Goal: Information Seeking & Learning: Understand process/instructions

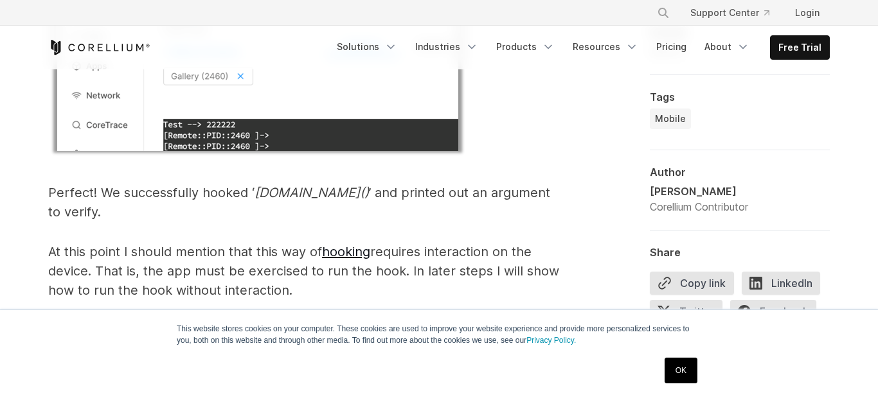
scroll to position [2660, 0]
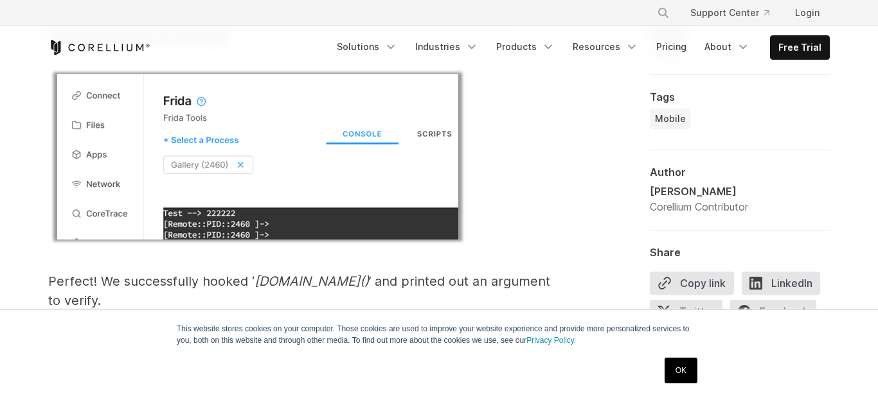
click at [673, 372] on link "OK" at bounding box center [680, 371] width 33 height 26
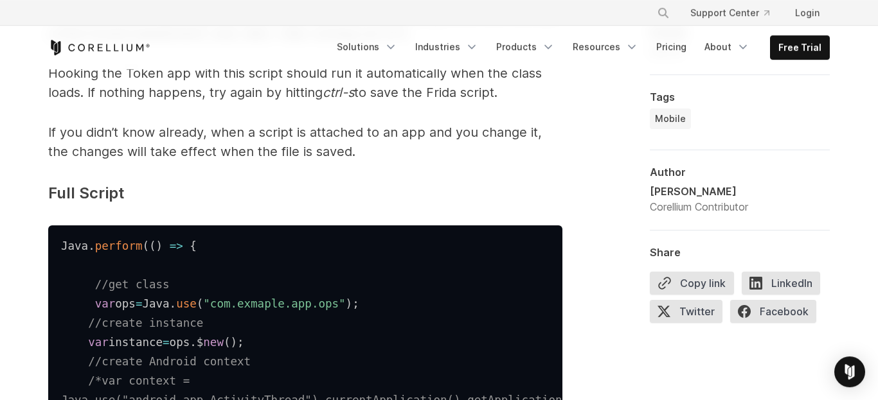
scroll to position [6030, 0]
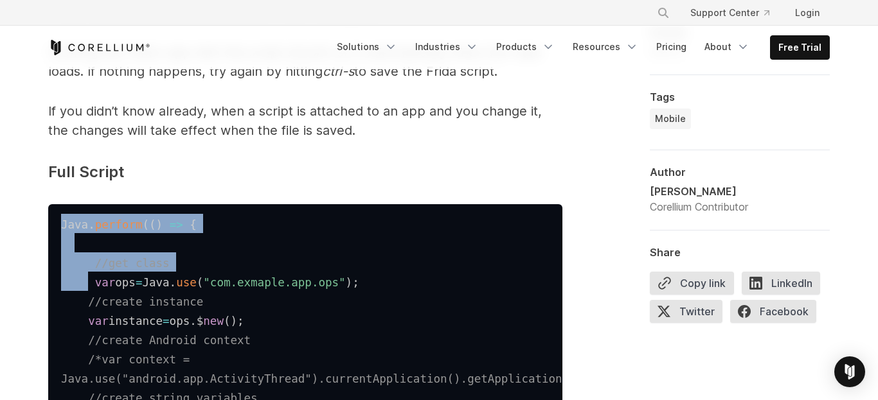
drag, startPoint x: 61, startPoint y: 149, endPoint x: 100, endPoint y: 217, distance: 78.6
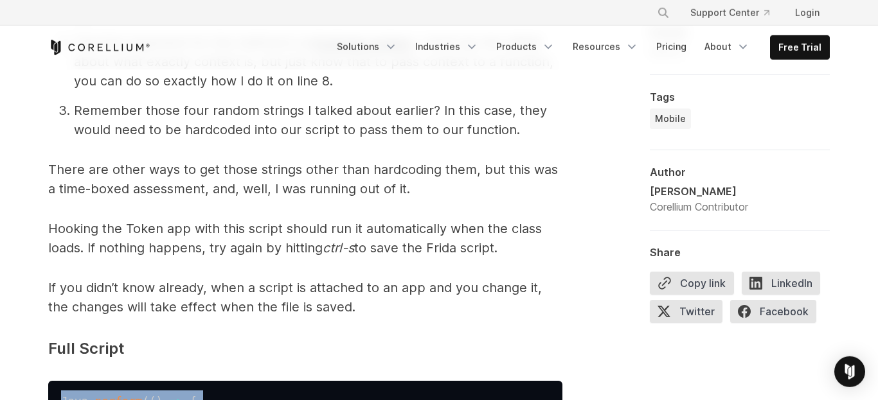
scroll to position [5853, 0]
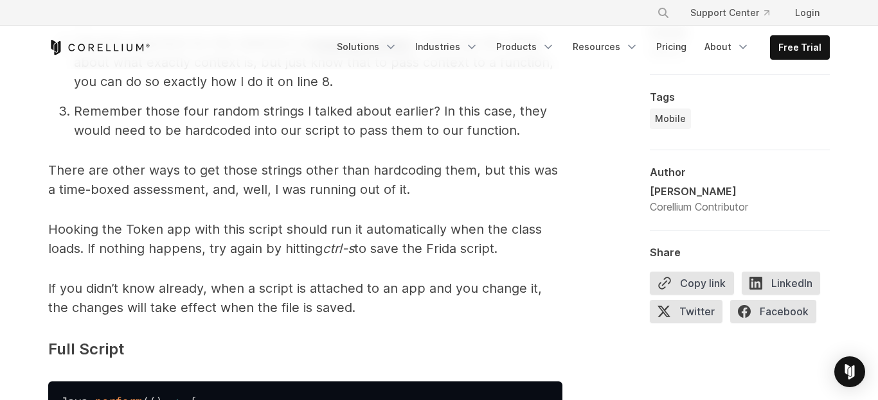
click at [105, 281] on span "If you didn’t know already, when a script is attached to an app and you change …" at bounding box center [295, 298] width 494 height 35
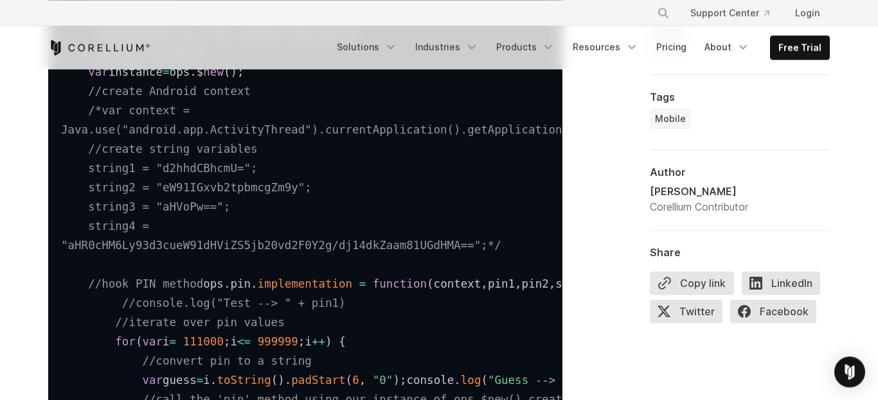
scroll to position [6296, 0]
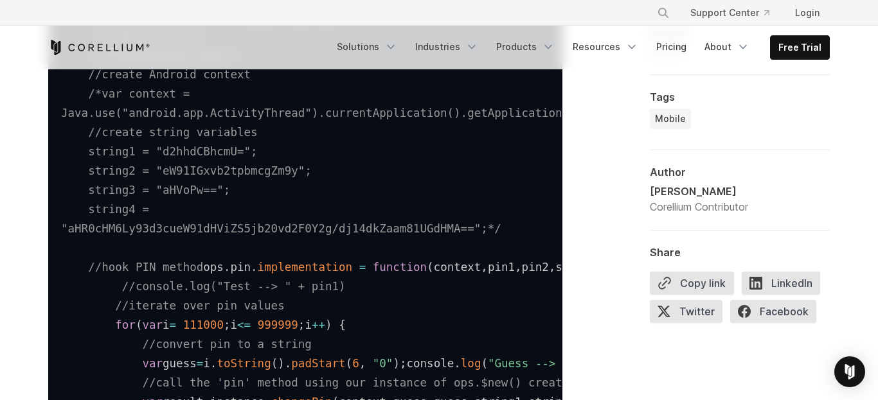
click at [209, 147] on span "/*var context = Java.use("android.app.ActivityThread").currentApplication().get…" at bounding box center [349, 161] width 576 height 148
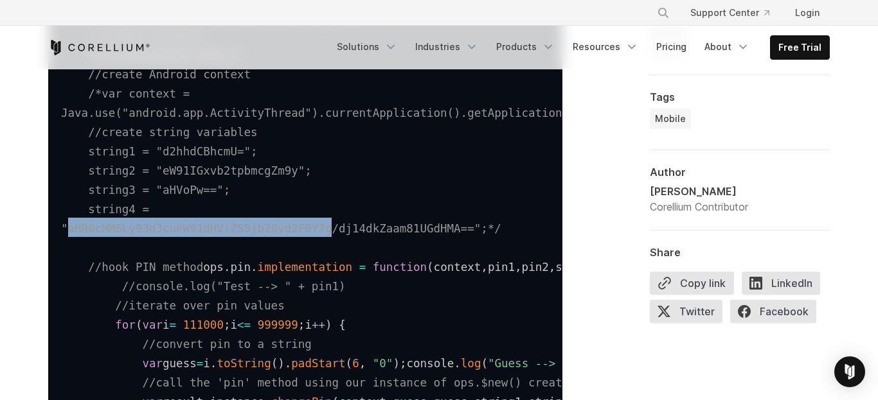
click at [209, 147] on span "/*var context = Java.use("android.app.ActivityThread").currentApplication().get…" at bounding box center [349, 161] width 576 height 148
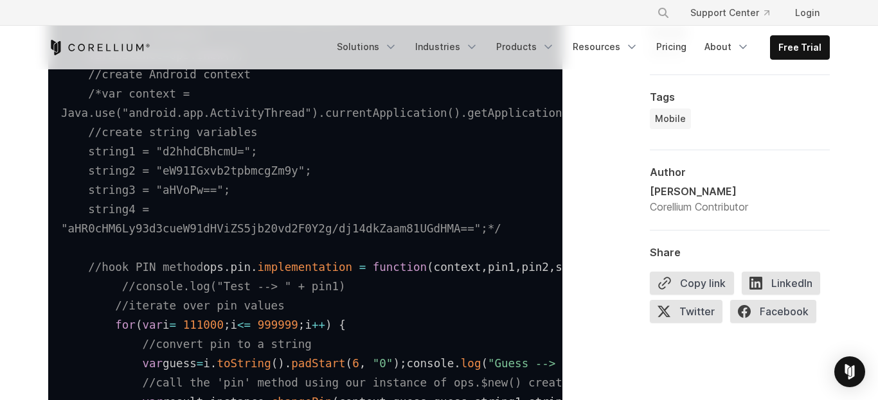
click at [361, 150] on span "/*var context = Java.use("android.app.ActivityThread").currentApplication().get…" at bounding box center [349, 161] width 576 height 148
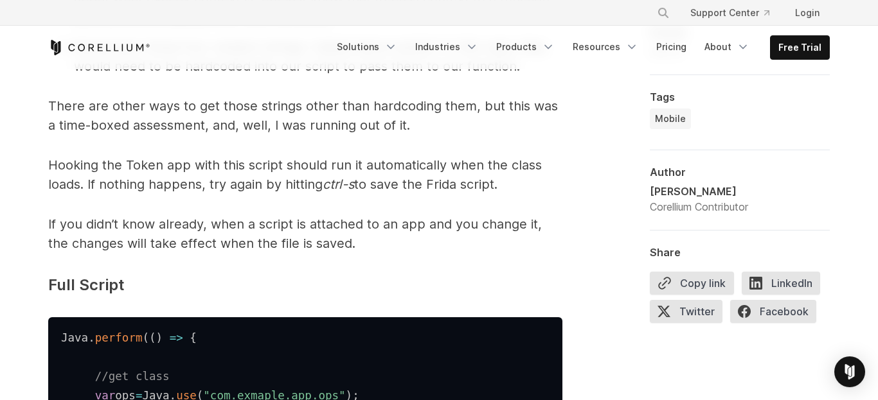
scroll to position [5942, 0]
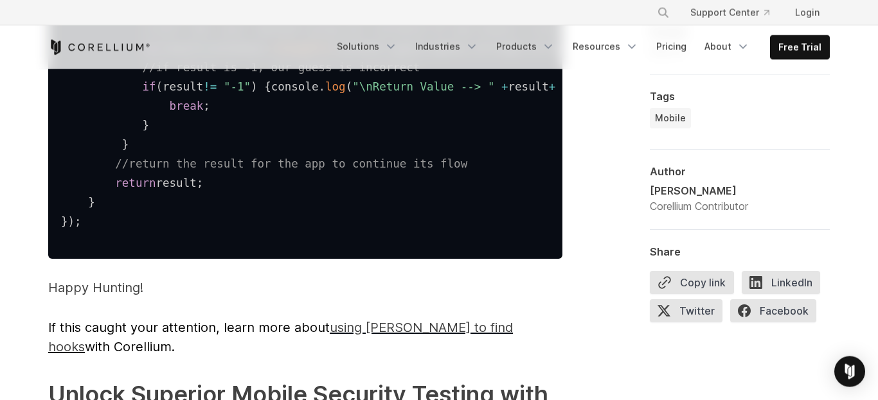
scroll to position [6651, 0]
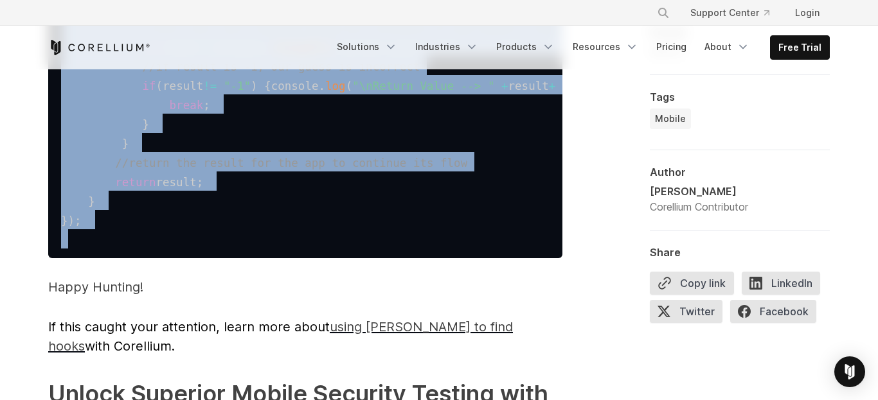
drag, startPoint x: 85, startPoint y: 174, endPoint x: 86, endPoint y: 227, distance: 53.4
copy code "Java . perform ( ( ) => { //get class var ops = [GEOGRAPHIC_DATA] . use ( "com.…"
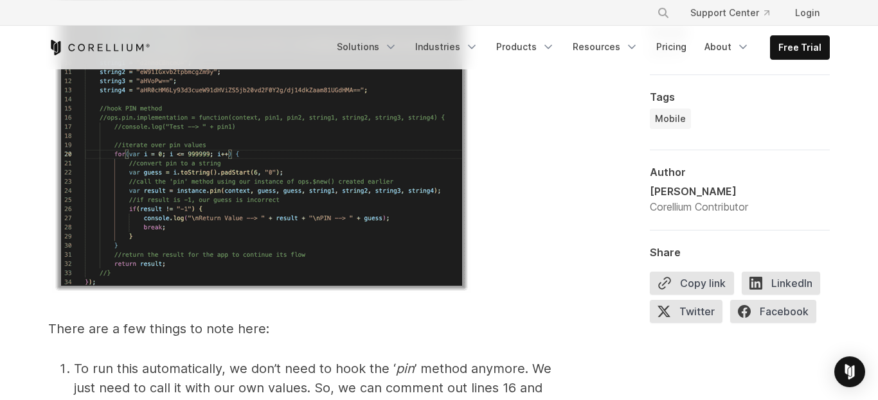
scroll to position [5409, 0]
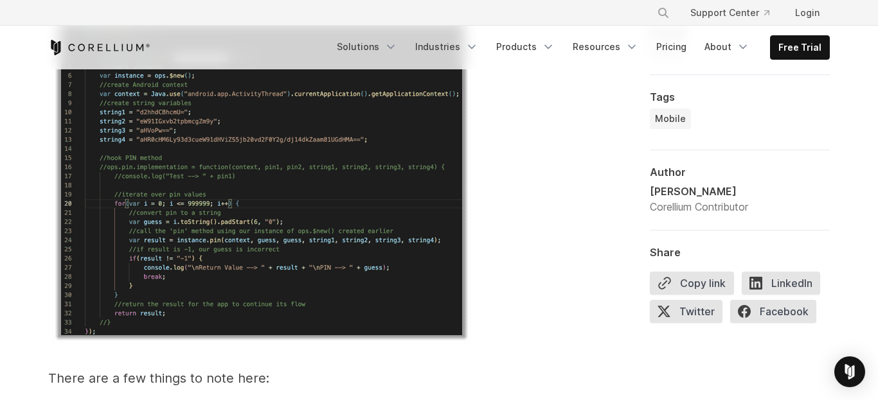
click at [376, 237] on img at bounding box center [261, 180] width 419 height 326
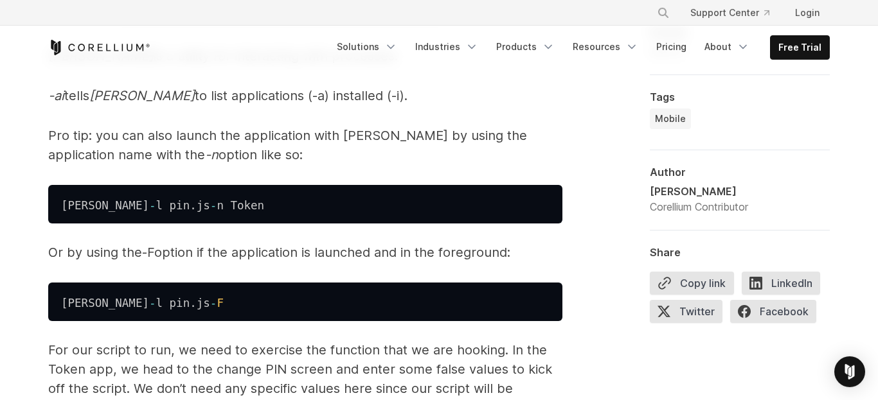
scroll to position [4523, 0]
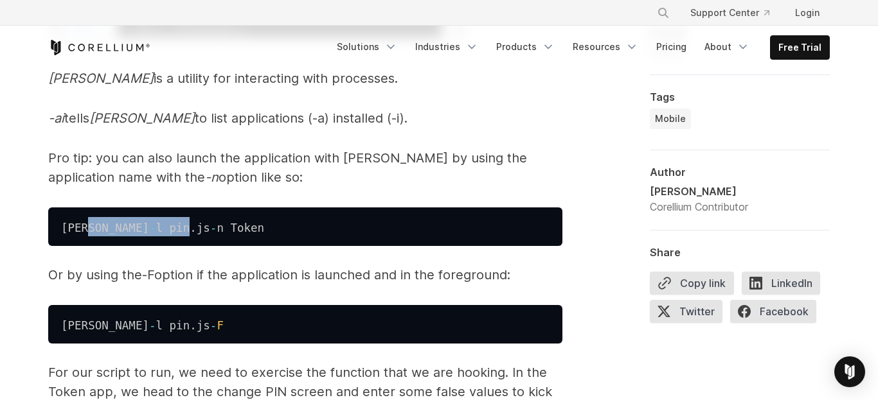
drag, startPoint x: 89, startPoint y: 150, endPoint x: 145, endPoint y: 148, distance: 55.9
click at [145, 222] on code "[PERSON_NAME] - l pin . js - n Token" at bounding box center [162, 228] width 203 height 13
click at [190, 222] on span "." at bounding box center [193, 228] width 7 height 13
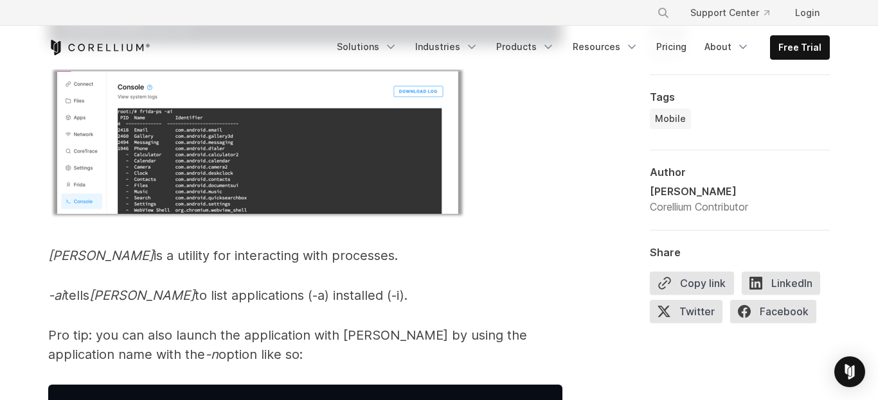
scroll to position [4434, 0]
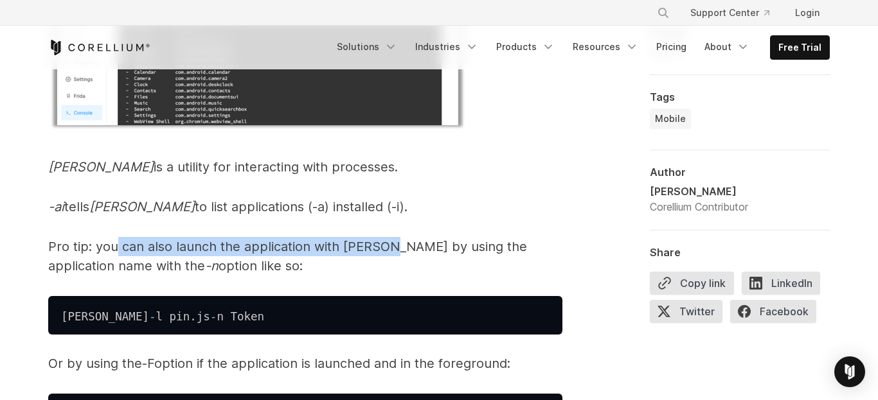
drag, startPoint x: 118, startPoint y: 170, endPoint x: 384, endPoint y: 171, distance: 265.4
click at [384, 239] on span "Pro tip: you can also launch the application with [PERSON_NAME] by using the ap…" at bounding box center [287, 256] width 479 height 35
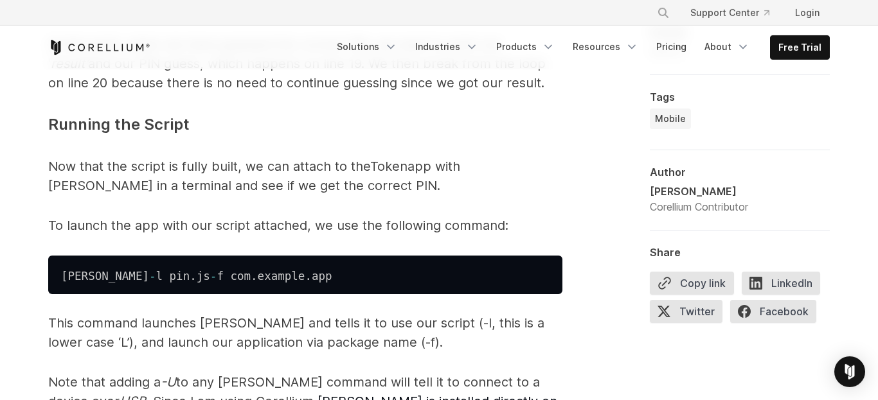
scroll to position [3725, 0]
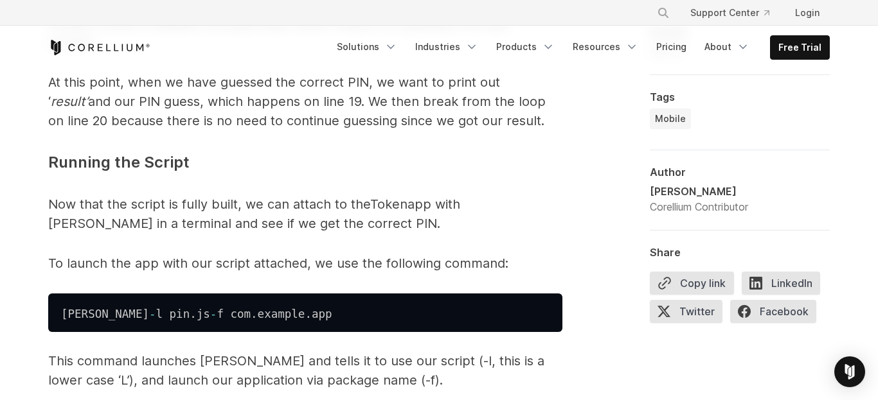
click at [195, 308] on code "[PERSON_NAME] - l pin . js - f com . example . app" at bounding box center [196, 314] width 271 height 13
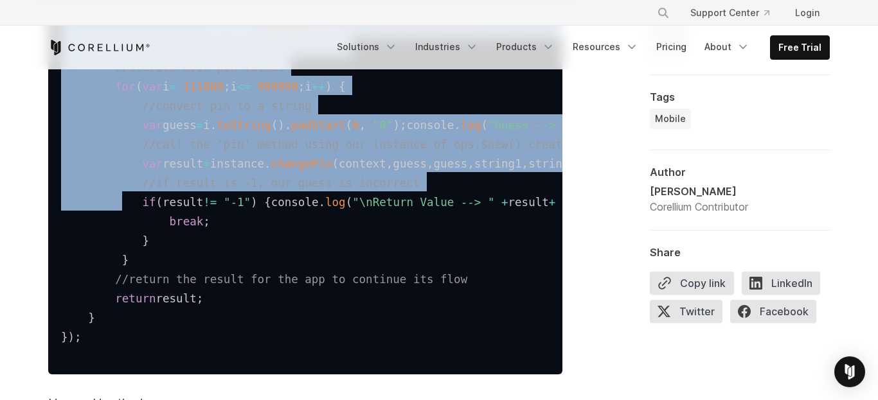
scroll to position [6562, 0]
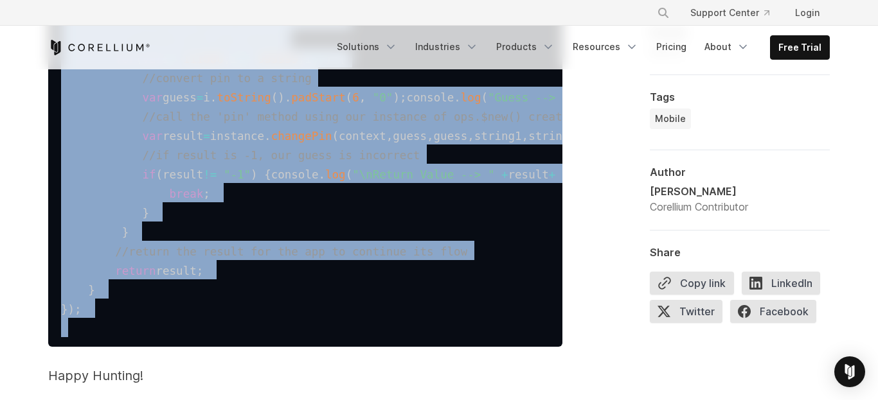
drag, startPoint x: 62, startPoint y: 152, endPoint x: 94, endPoint y: 306, distance: 157.5
click at [94, 306] on pre "Java . perform ( ( ) => { //get class var ops = [GEOGRAPHIC_DATA] . use ( "com.…" at bounding box center [305, 9] width 514 height 675
copy code "Java . perform ( ( ) => { //get class var ops = [GEOGRAPHIC_DATA] . use ( "com.…"
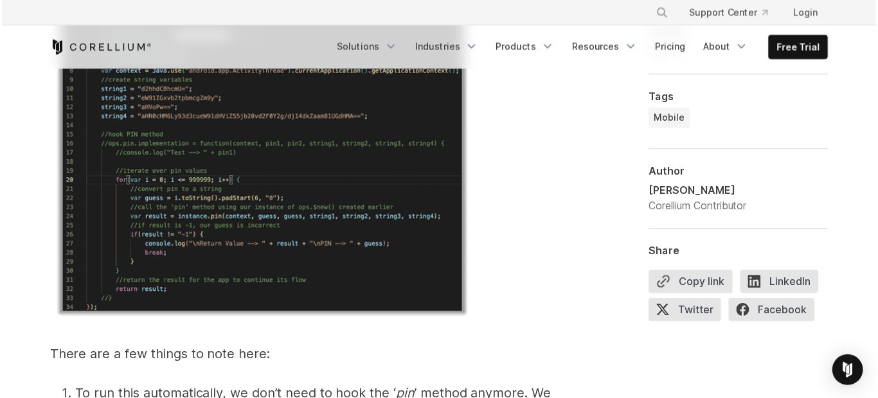
scroll to position [5232, 0]
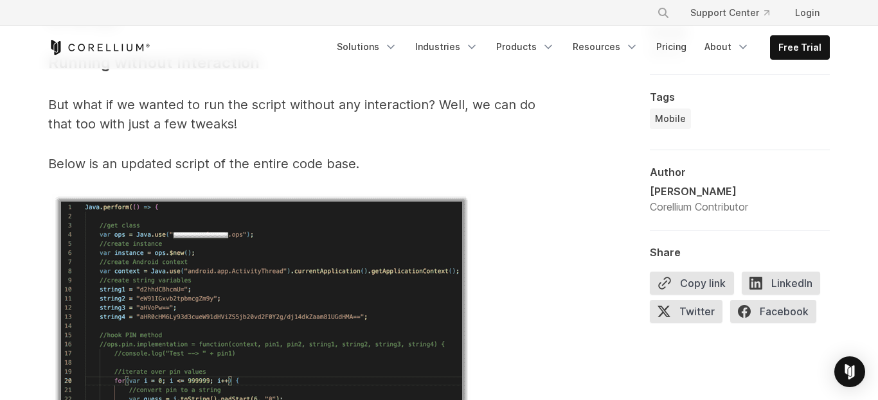
click at [559, 295] on p at bounding box center [305, 360] width 514 height 332
